Goal: Check status: Check status

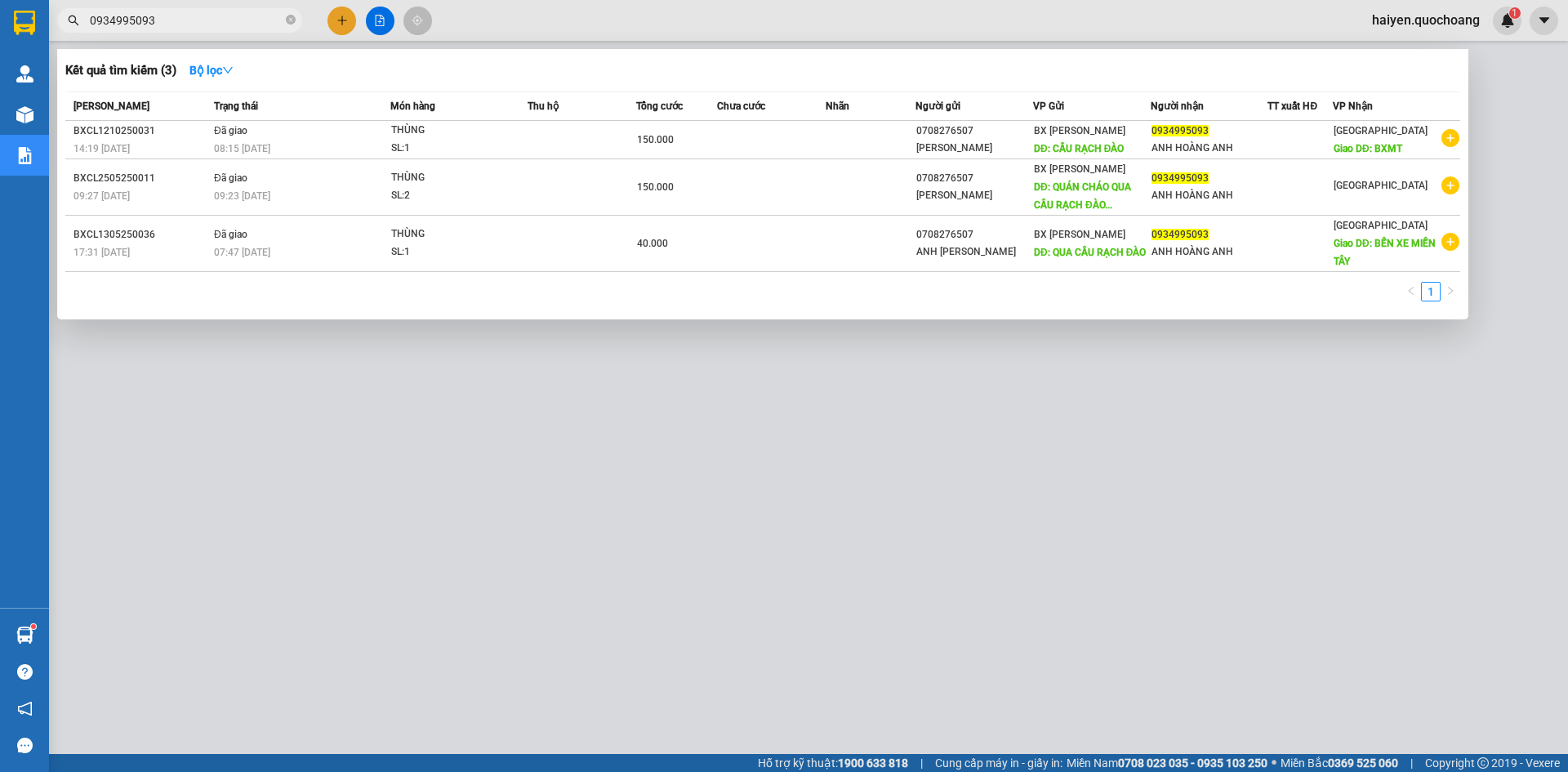
click at [229, 18] on input "0934995093" at bounding box center [186, 21] width 193 height 18
click at [289, 23] on icon "close-circle" at bounding box center [291, 20] width 10 height 10
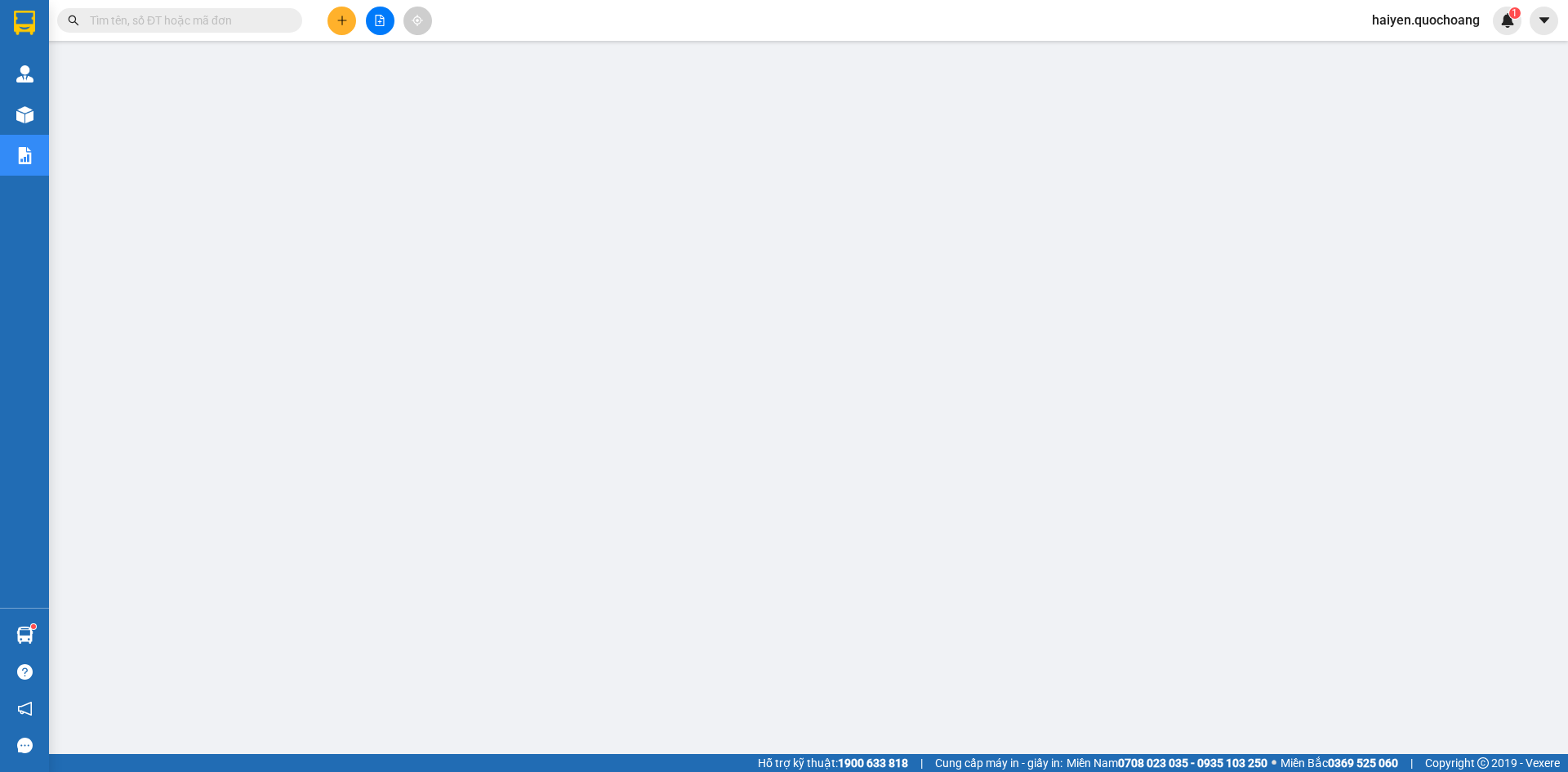
paste input "BXCL0410250011"
type input "BXCL0410250011"
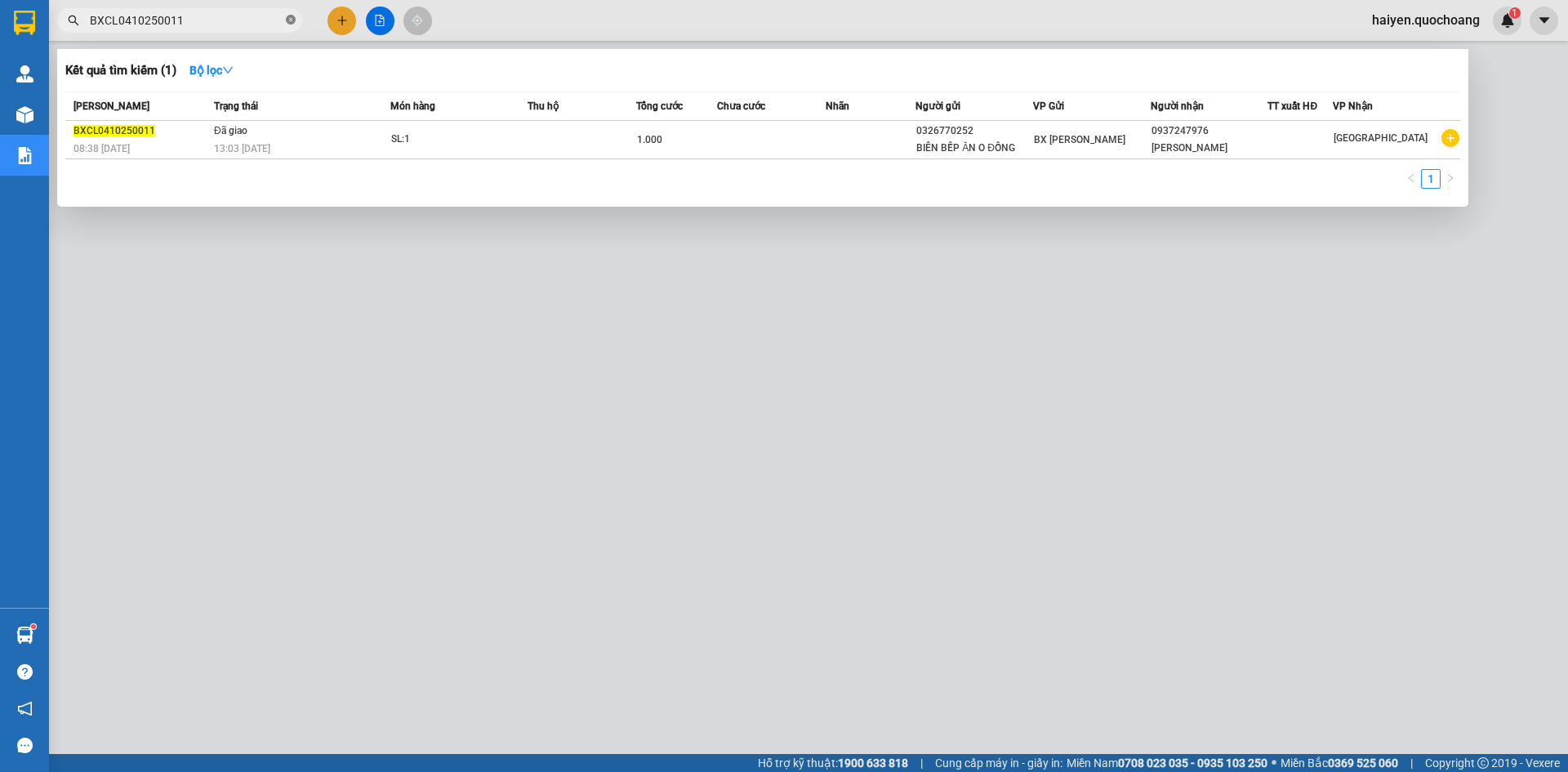
click at [289, 18] on icon "close-circle" at bounding box center [291, 20] width 10 height 10
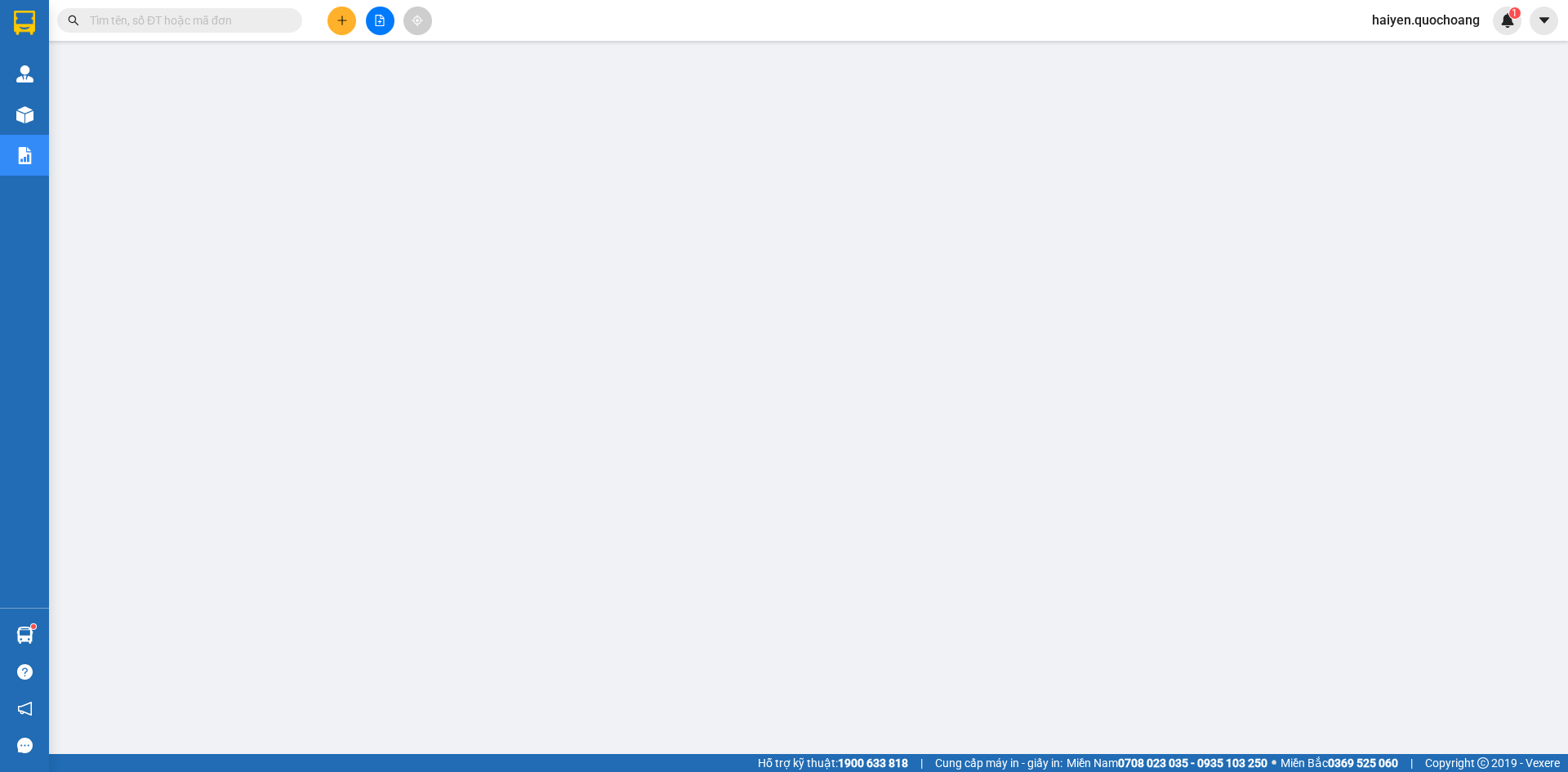
click at [244, 20] on input "text" at bounding box center [186, 21] width 193 height 18
paste input "BXCL0310250011"
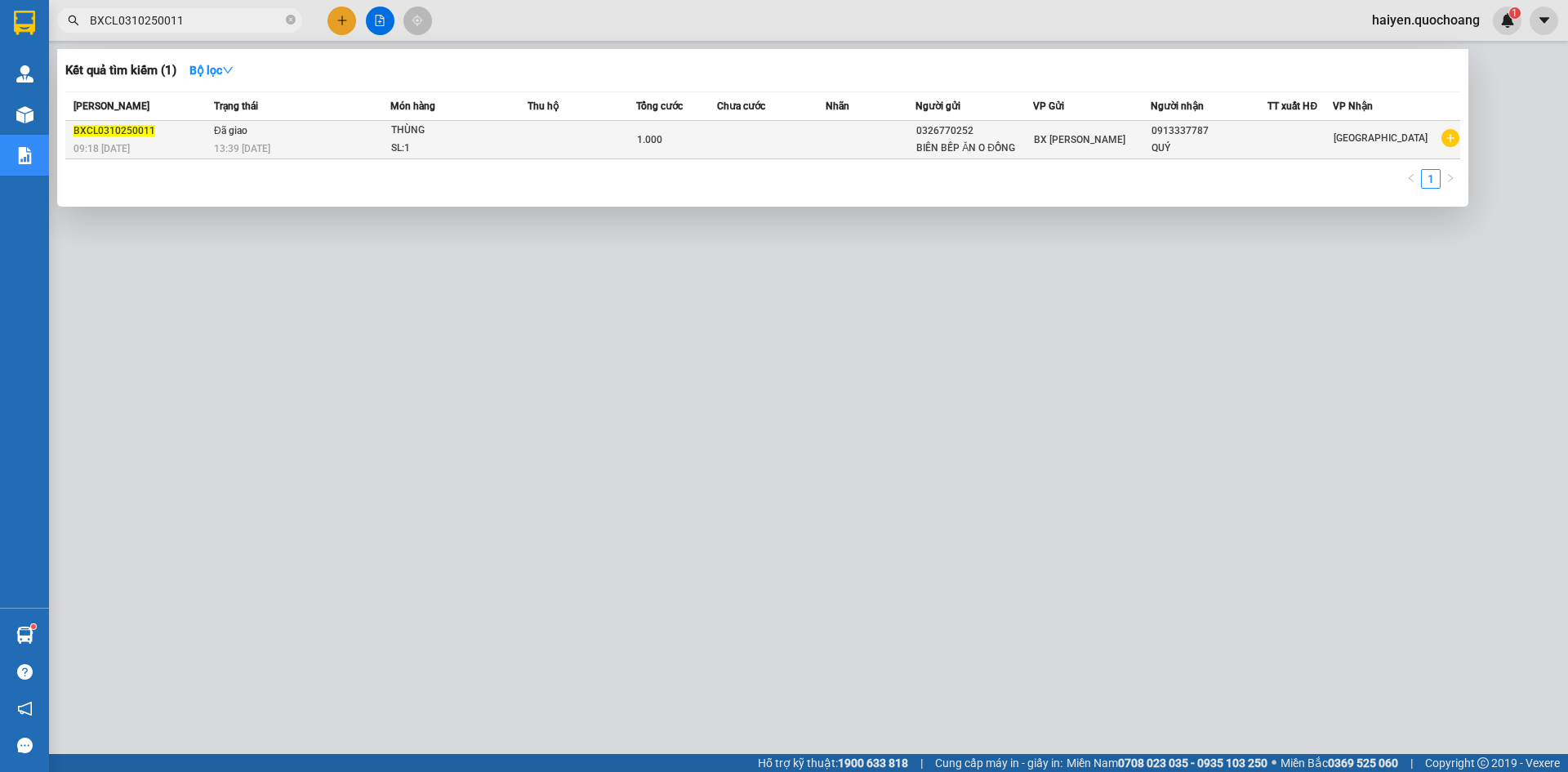
type input "BXCL0310250011"
click at [254, 141] on span "13:39 [DATE]" at bounding box center [243, 147] width 57 height 13
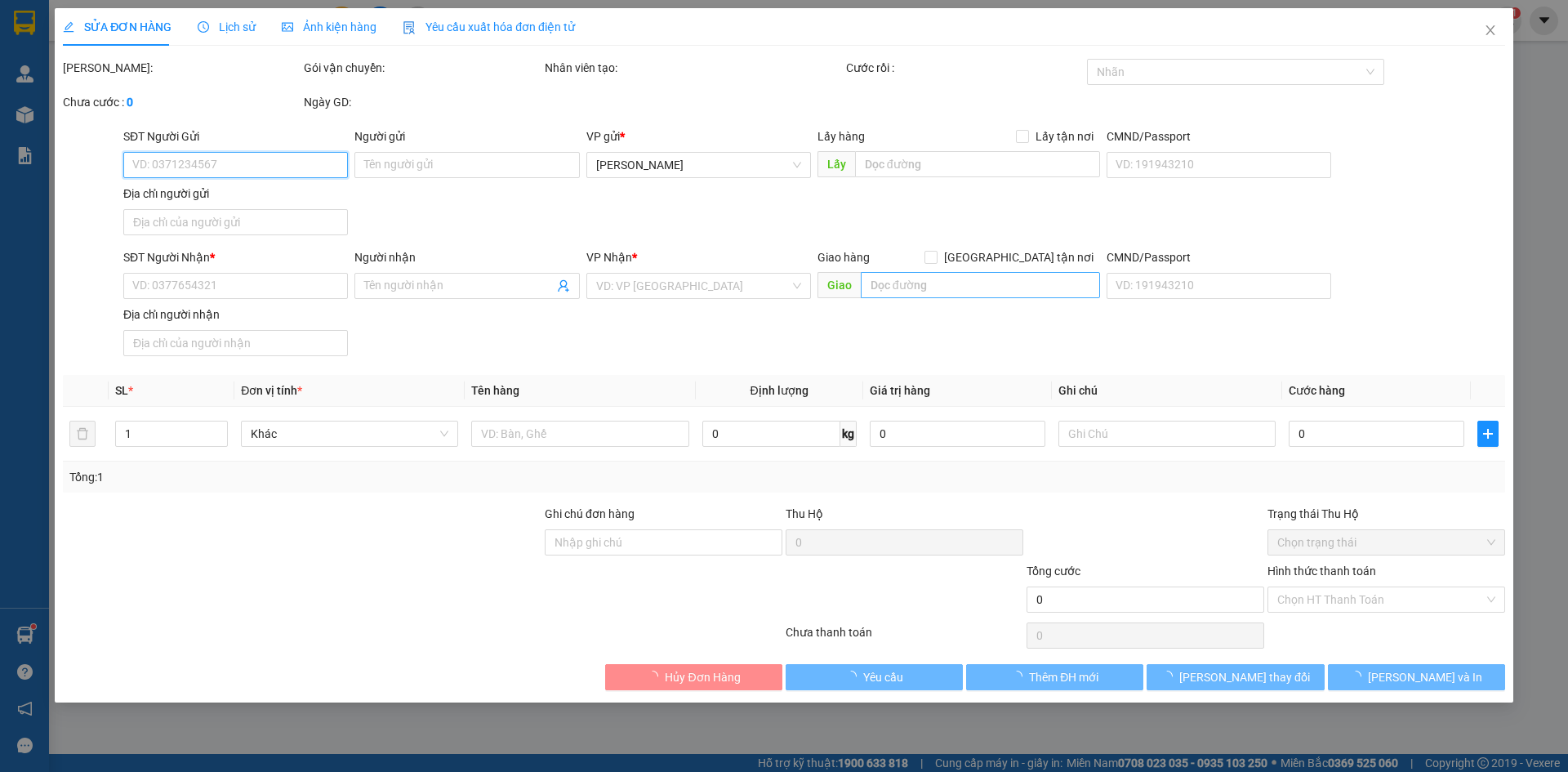
type input "0326770252"
type input "BIÊN BẾP ĂN O ĐỒNG"
type input "0913337787"
type input "QUÝ"
type input "1.000"
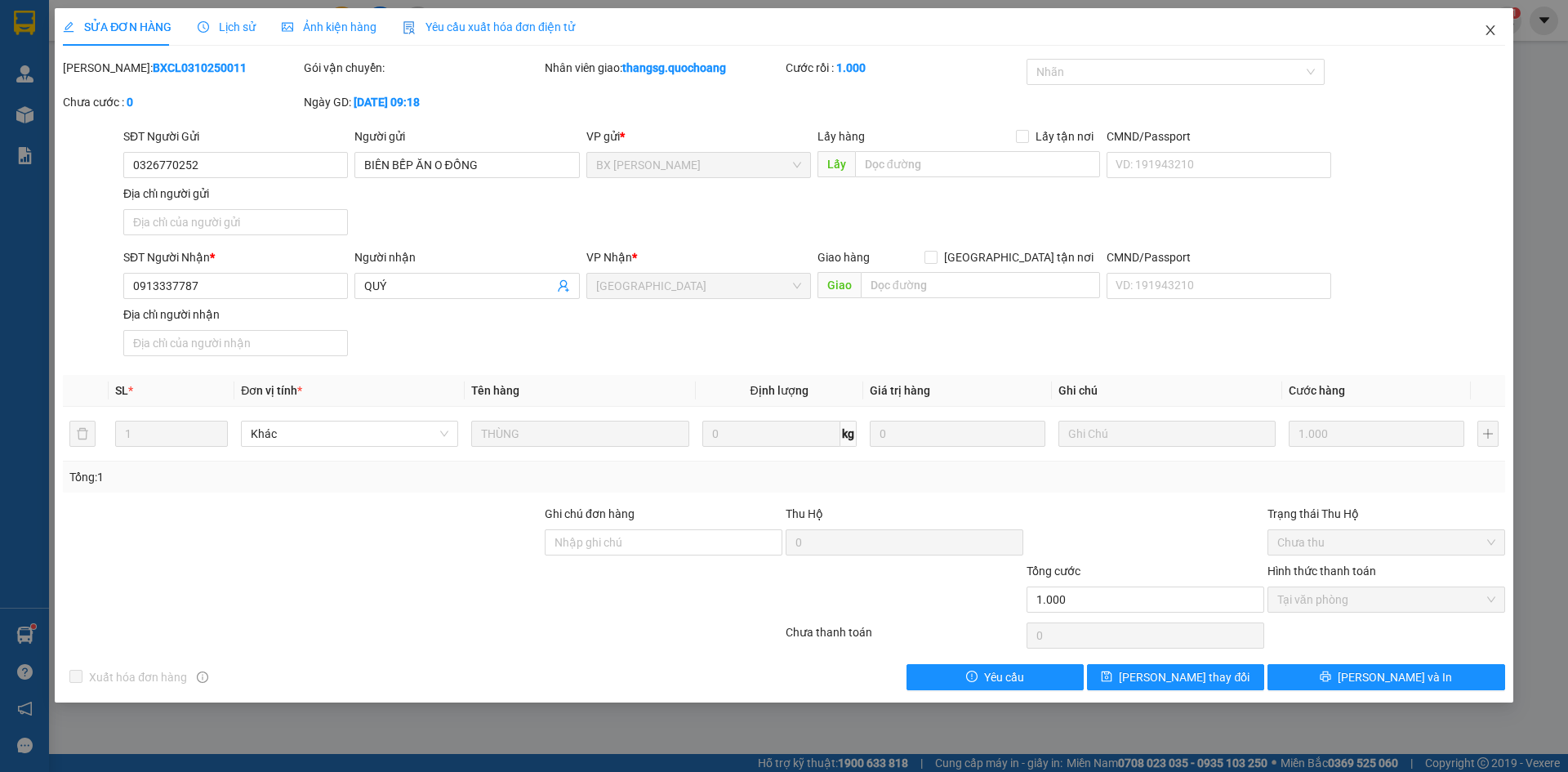
click at [1489, 28] on icon "close" at bounding box center [1490, 30] width 9 height 10
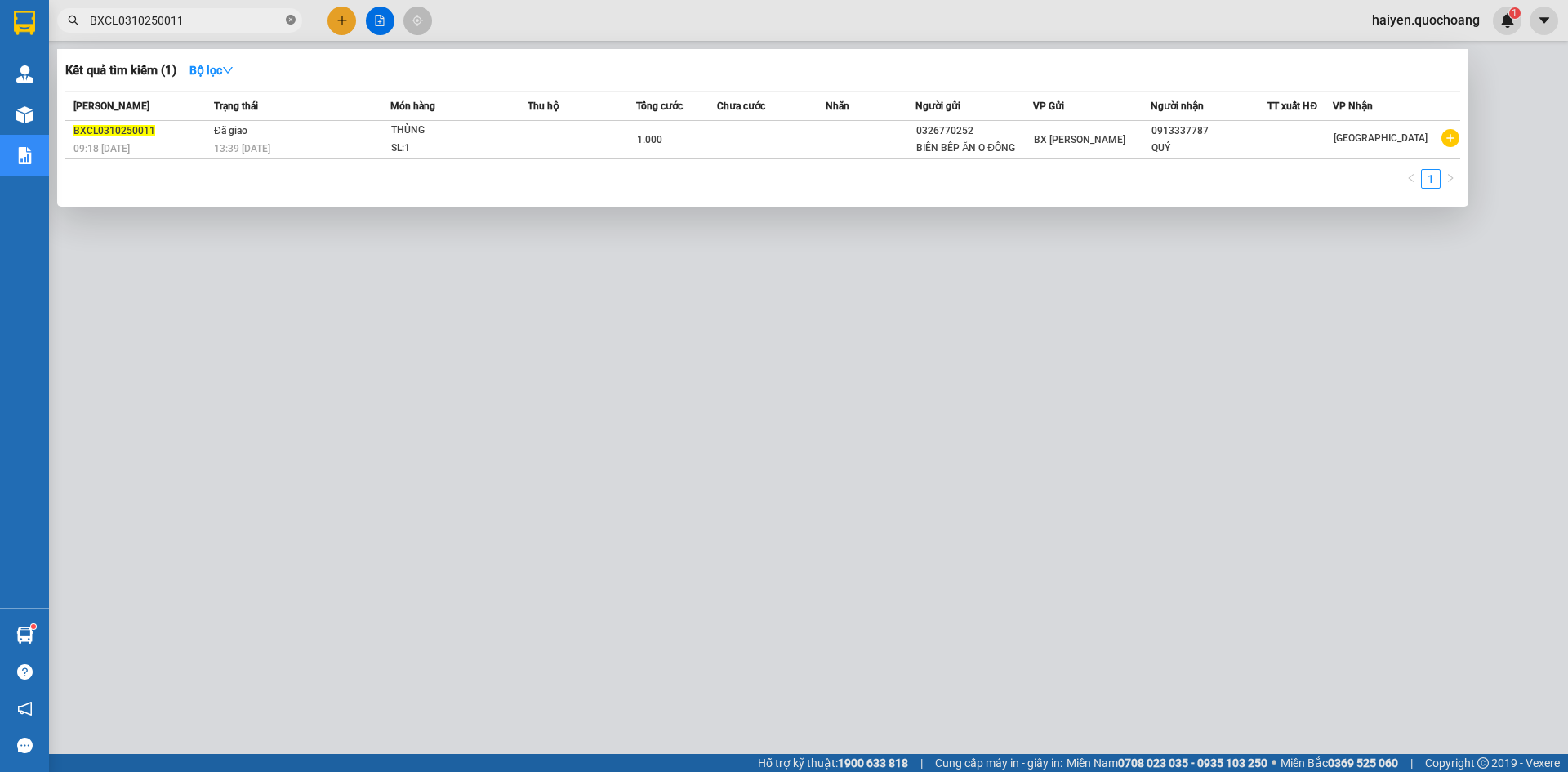
click at [290, 21] on icon "close-circle" at bounding box center [291, 20] width 10 height 10
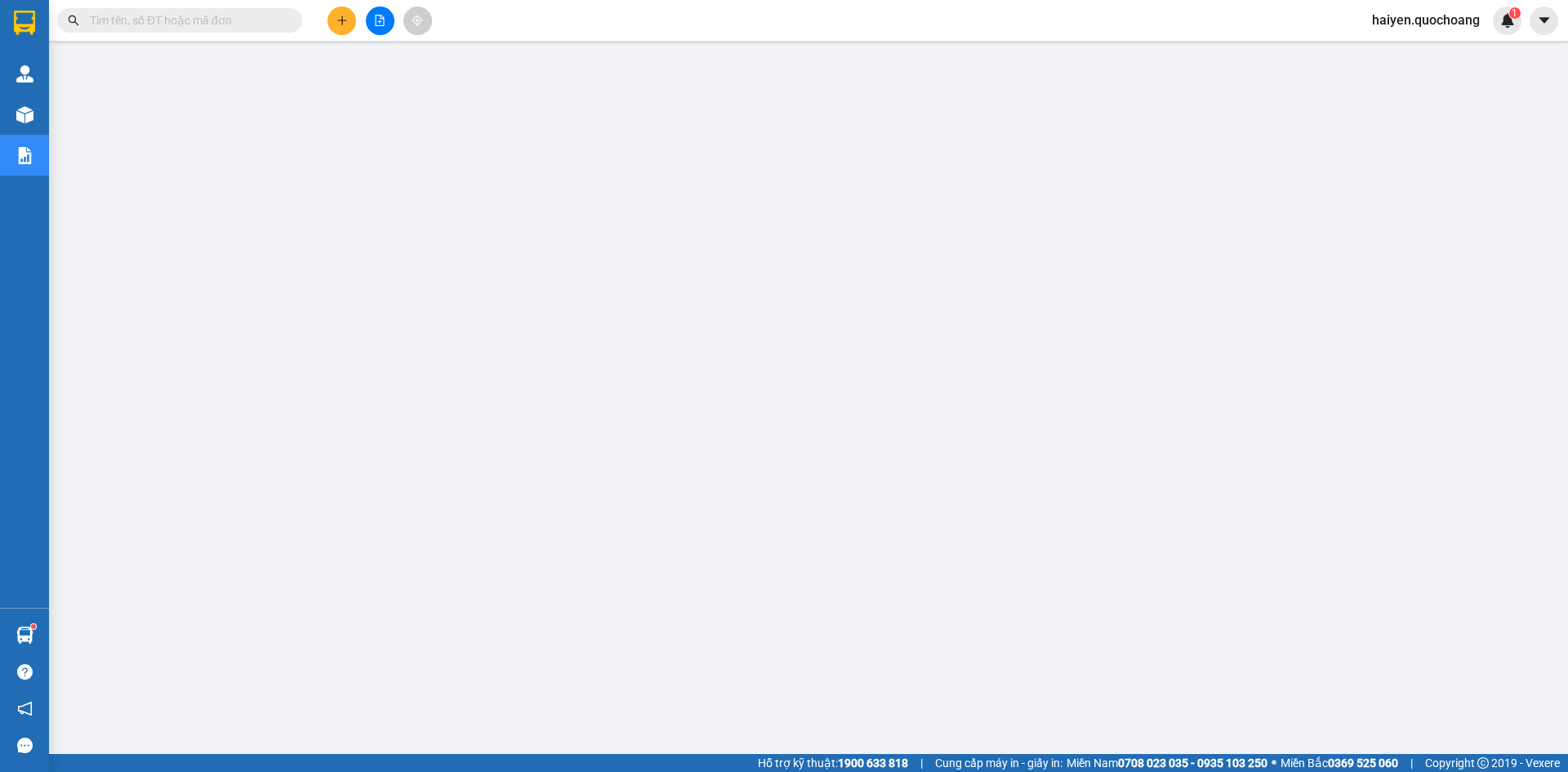
click at [1445, 13] on span "haiyen.quochoang" at bounding box center [1426, 20] width 134 height 21
click at [1419, 49] on span "Đăng xuất" at bounding box center [1434, 51] width 100 height 18
